Goal: Browse casually

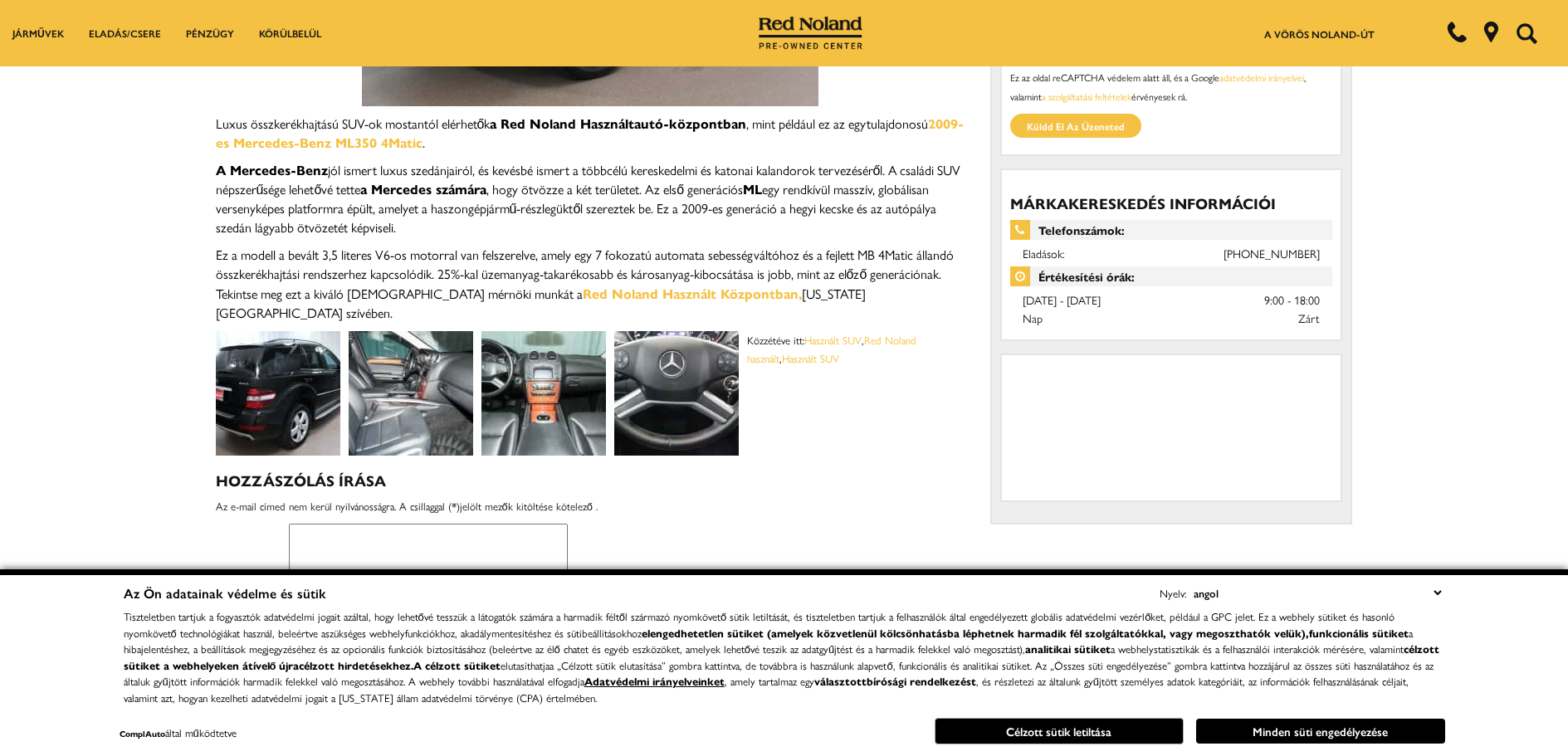
click at [406, 355] on img at bounding box center [411, 393] width 125 height 125
click at [438, 377] on img at bounding box center [411, 393] width 125 height 125
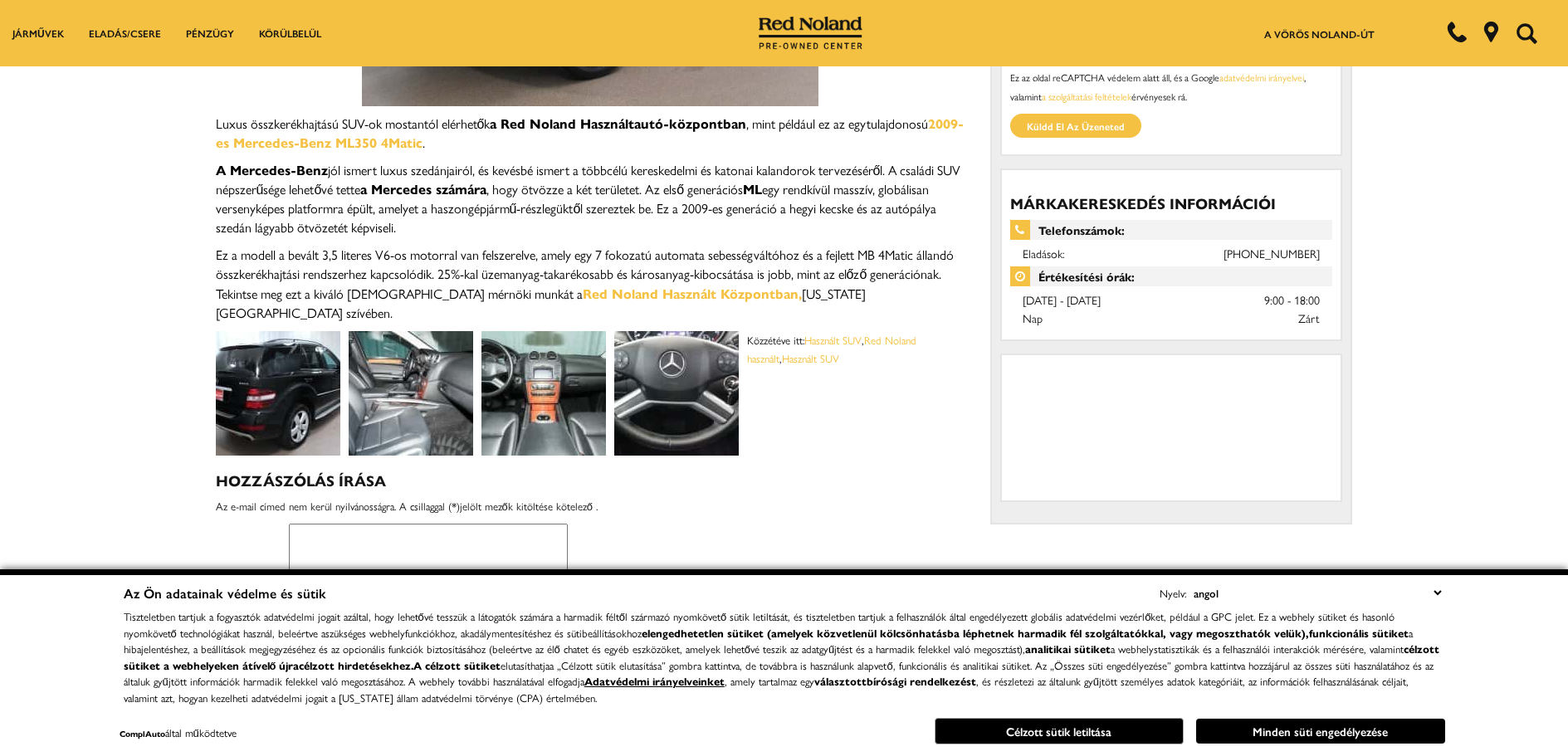
click at [288, 385] on img at bounding box center [278, 393] width 125 height 125
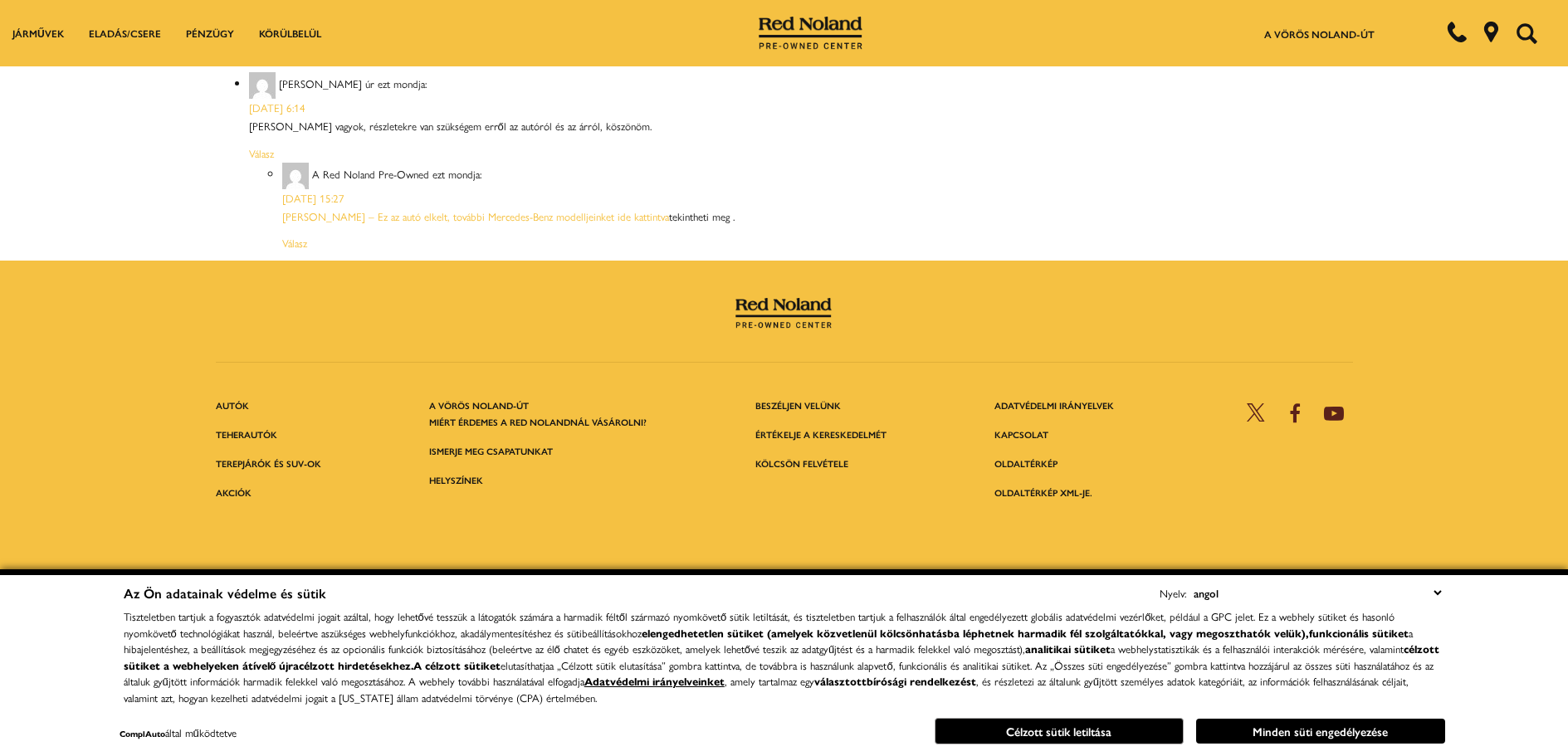
scroll to position [1204, 0]
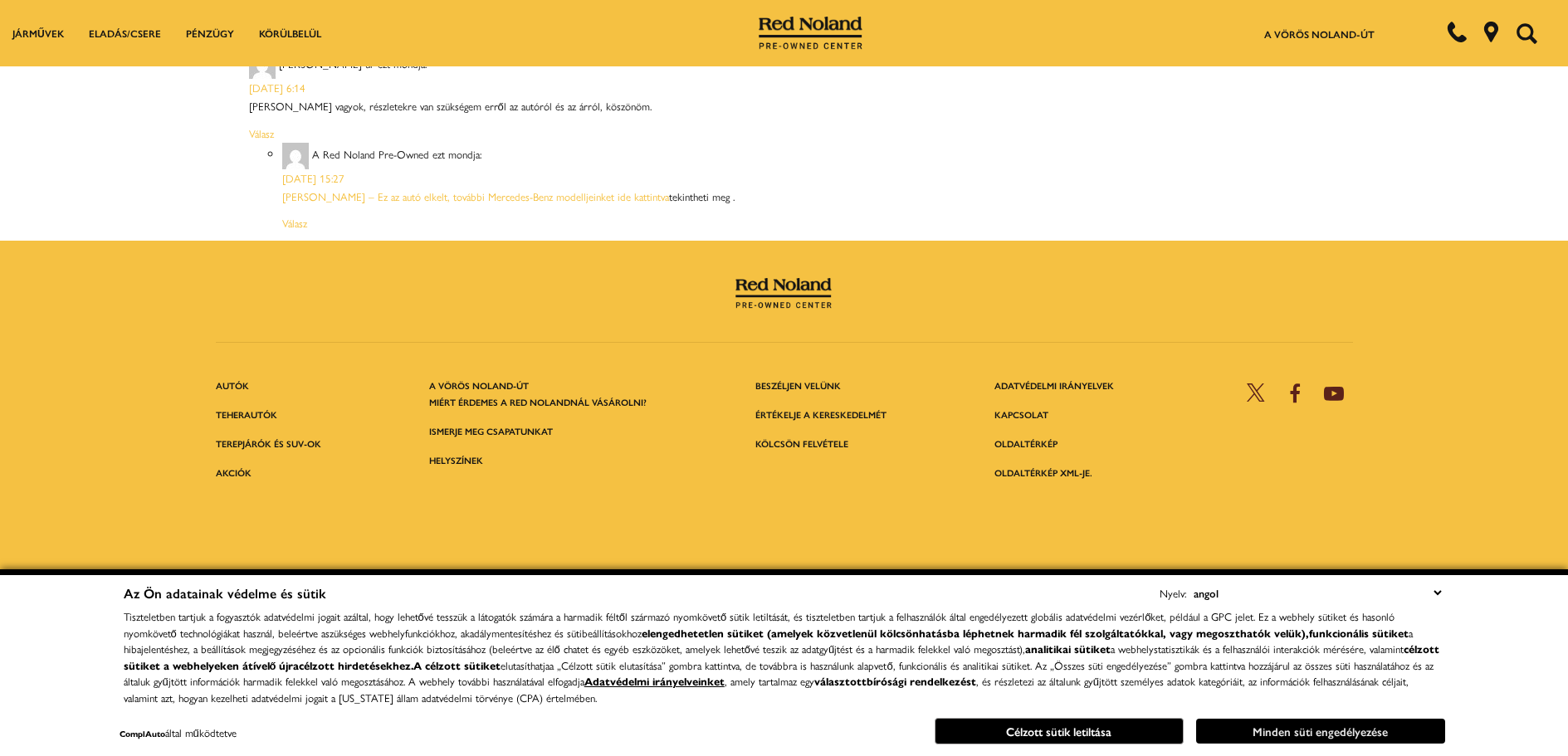
click at [1297, 730] on font "Minden süti engedélyezése" at bounding box center [1320, 730] width 135 height 17
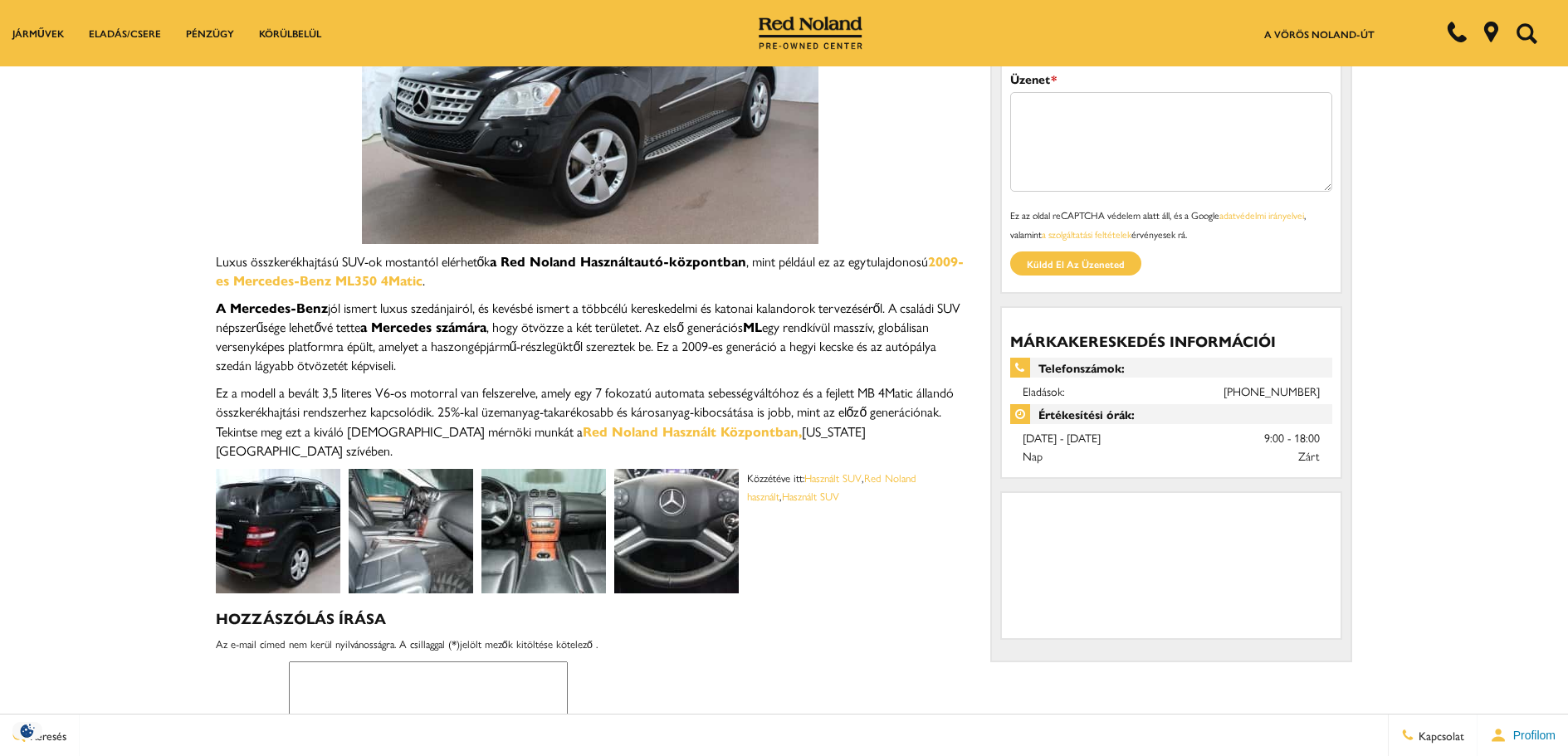
scroll to position [208, 0]
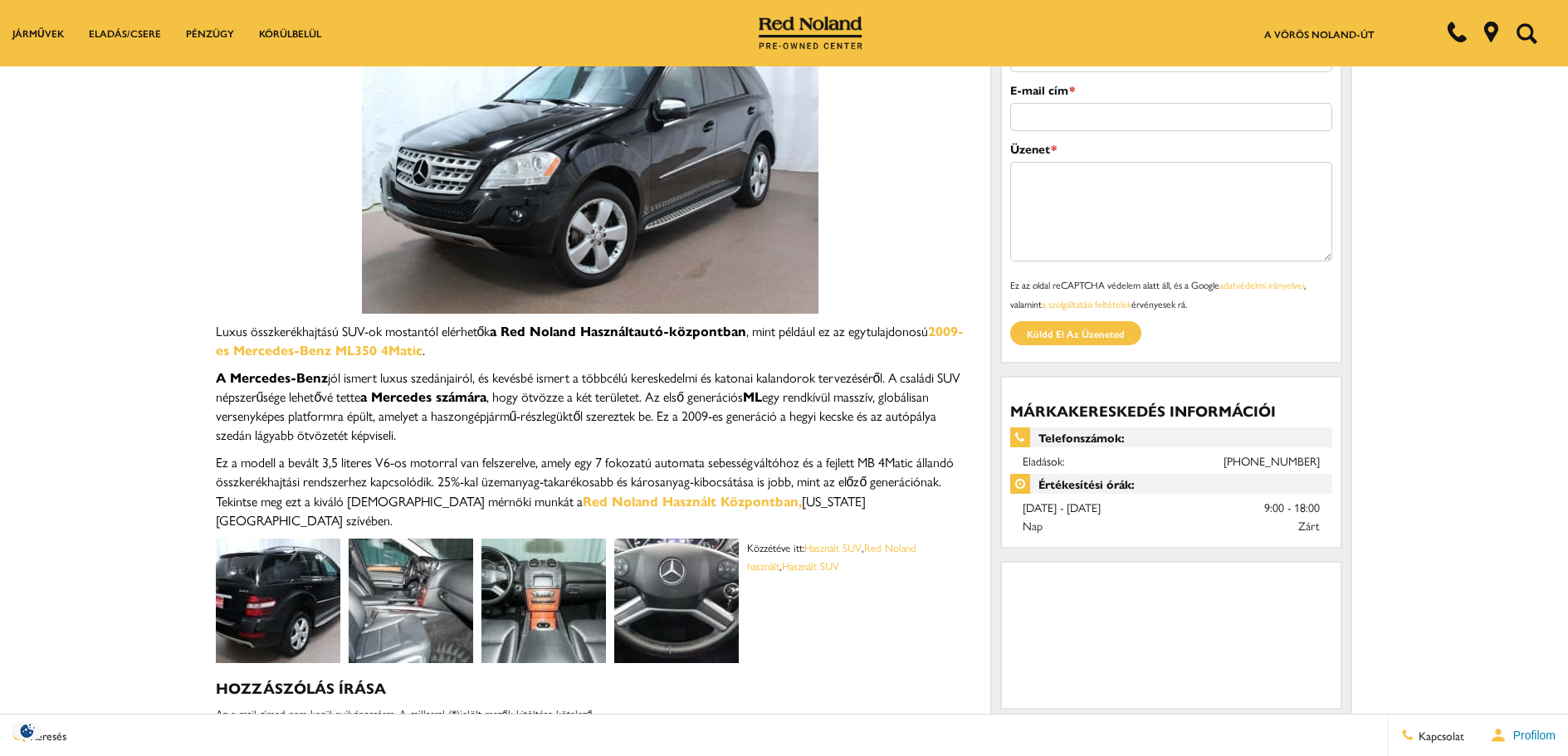
click at [521, 581] on img at bounding box center [544, 601] width 125 height 125
